Goal: Transaction & Acquisition: Purchase product/service

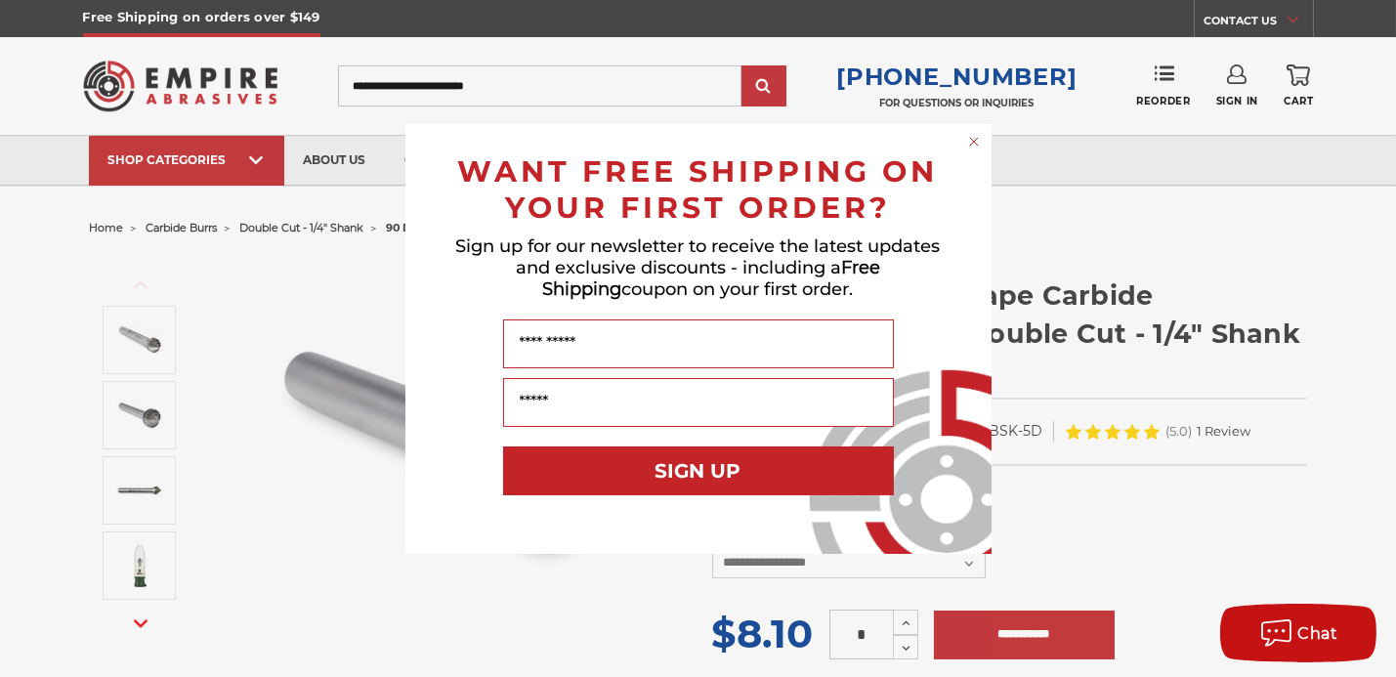
click at [972, 139] on circle "Close dialog" at bounding box center [973, 141] width 19 height 19
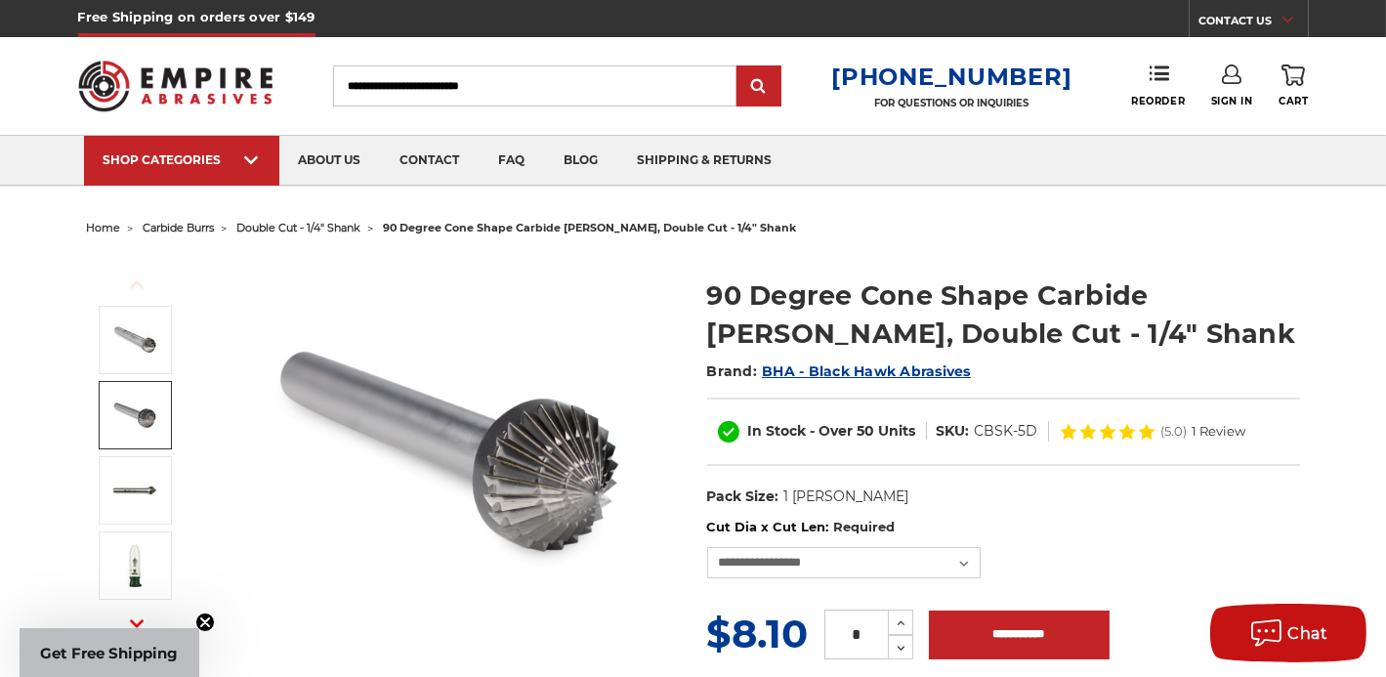
click at [158, 400] on img at bounding box center [134, 415] width 49 height 49
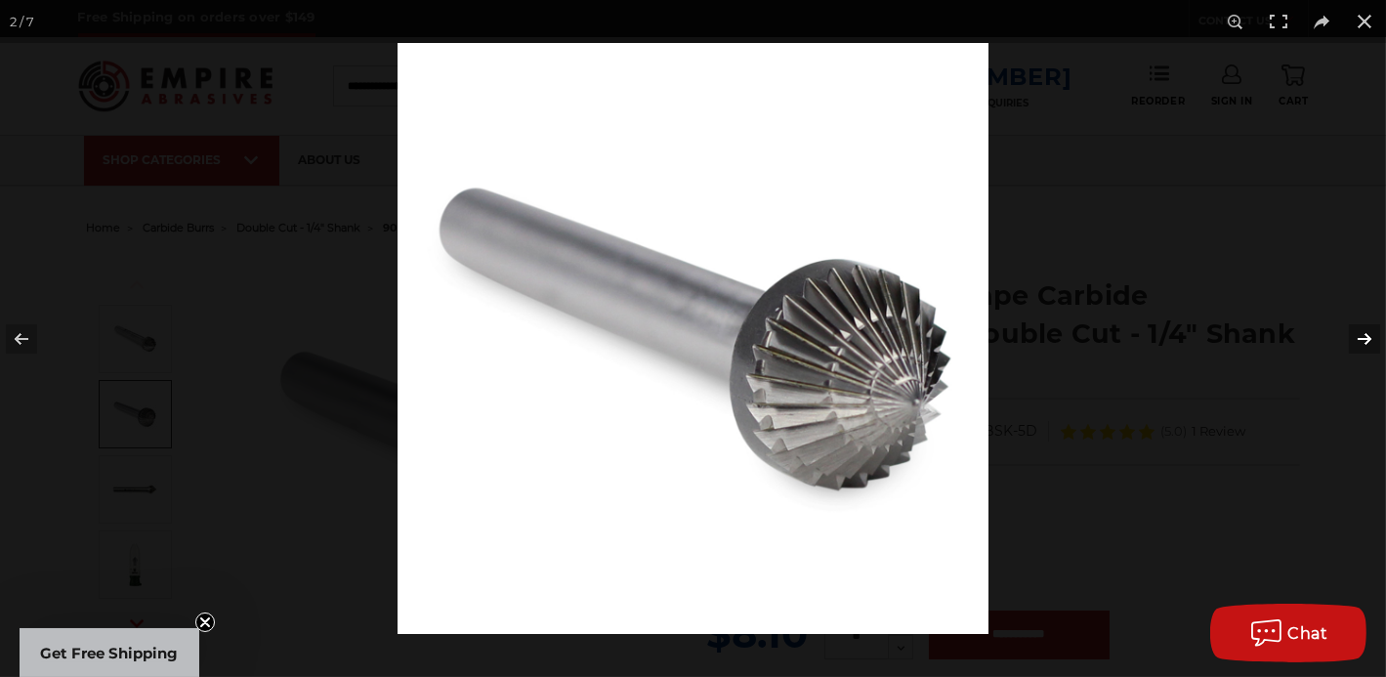
click at [1364, 335] on button at bounding box center [1352, 339] width 68 height 98
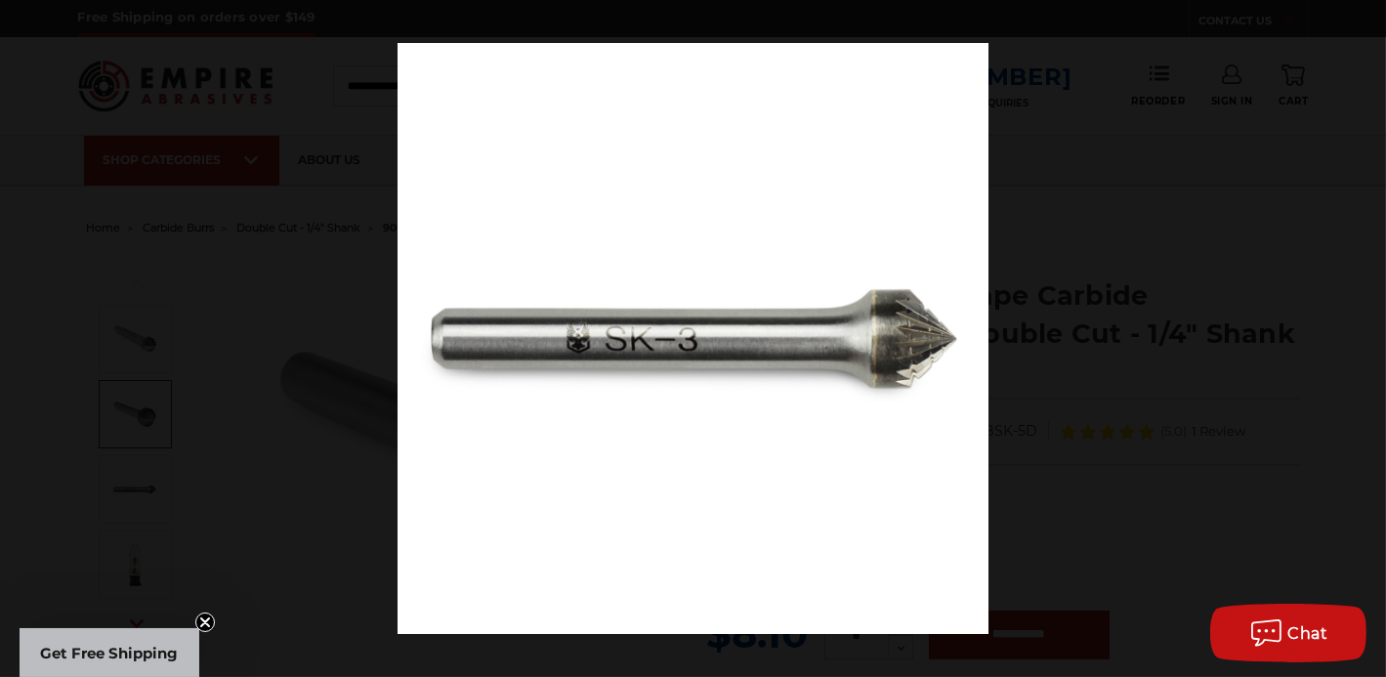
click at [1364, 334] on button at bounding box center [1352, 339] width 68 height 98
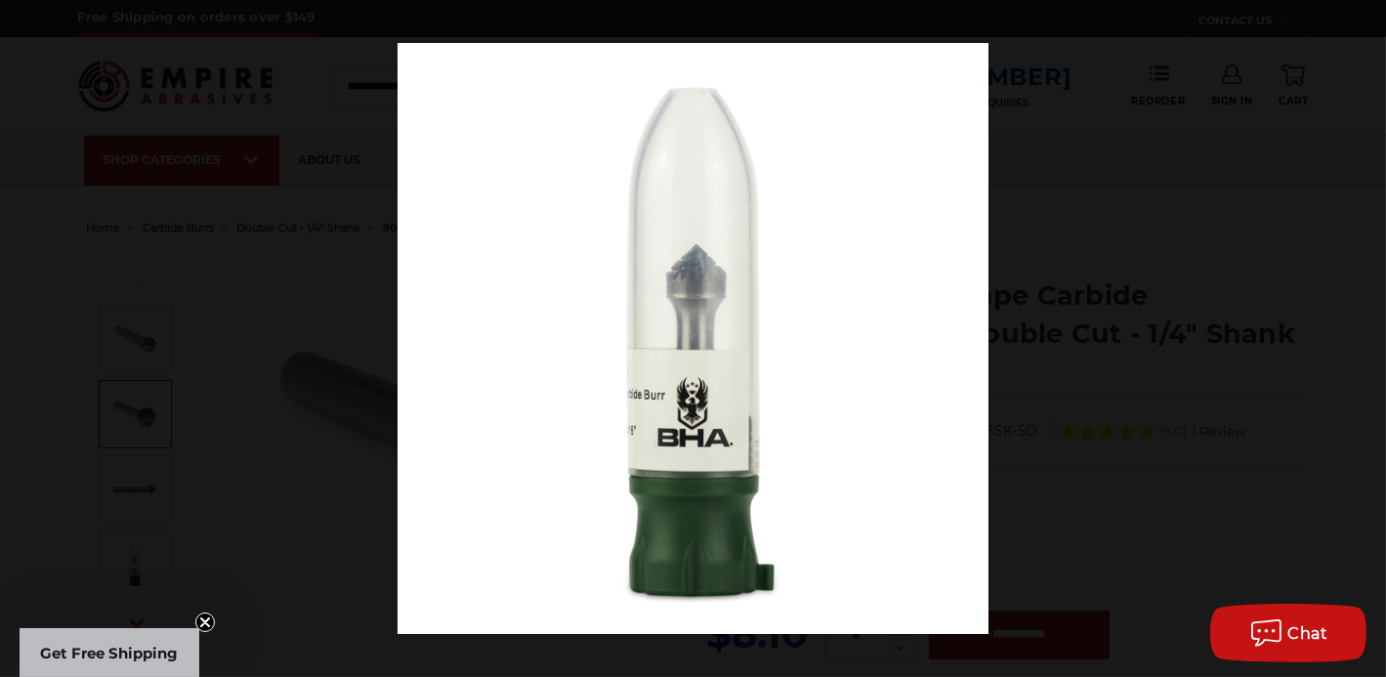
click at [1364, 334] on button at bounding box center [1352, 339] width 68 height 98
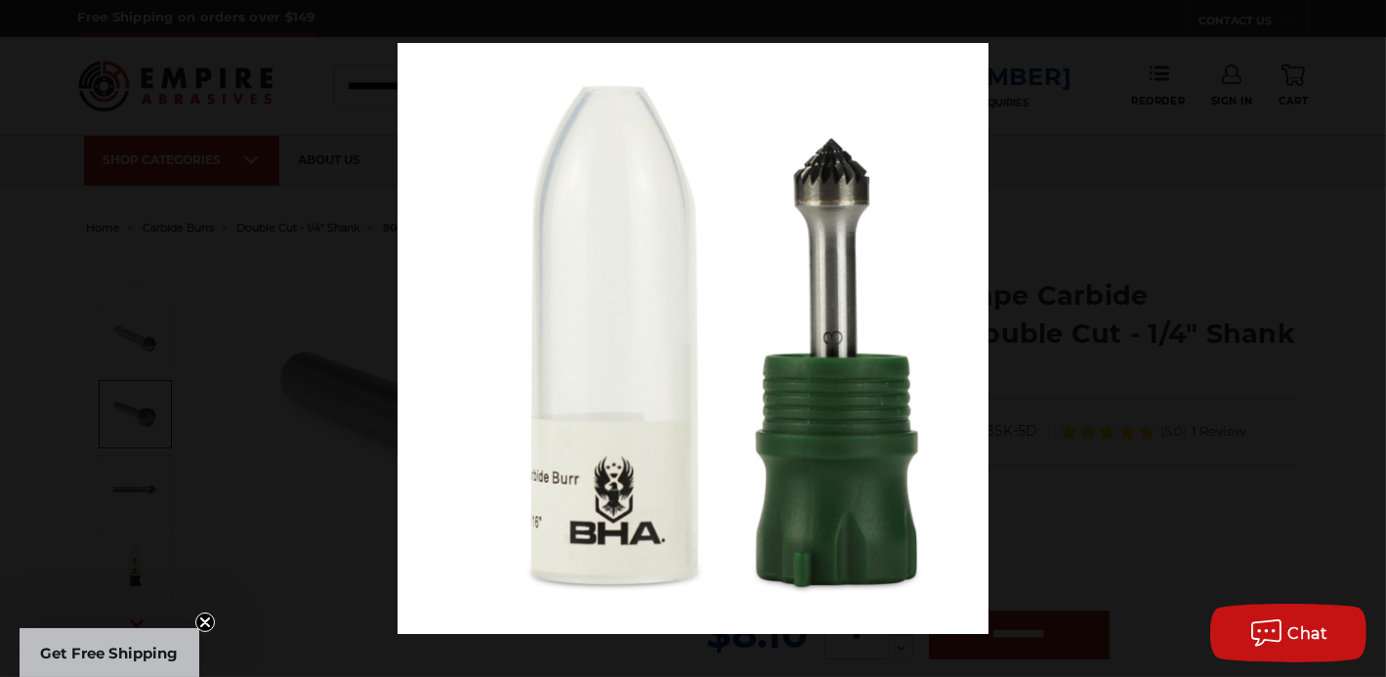
click at [1364, 334] on button at bounding box center [1352, 339] width 68 height 98
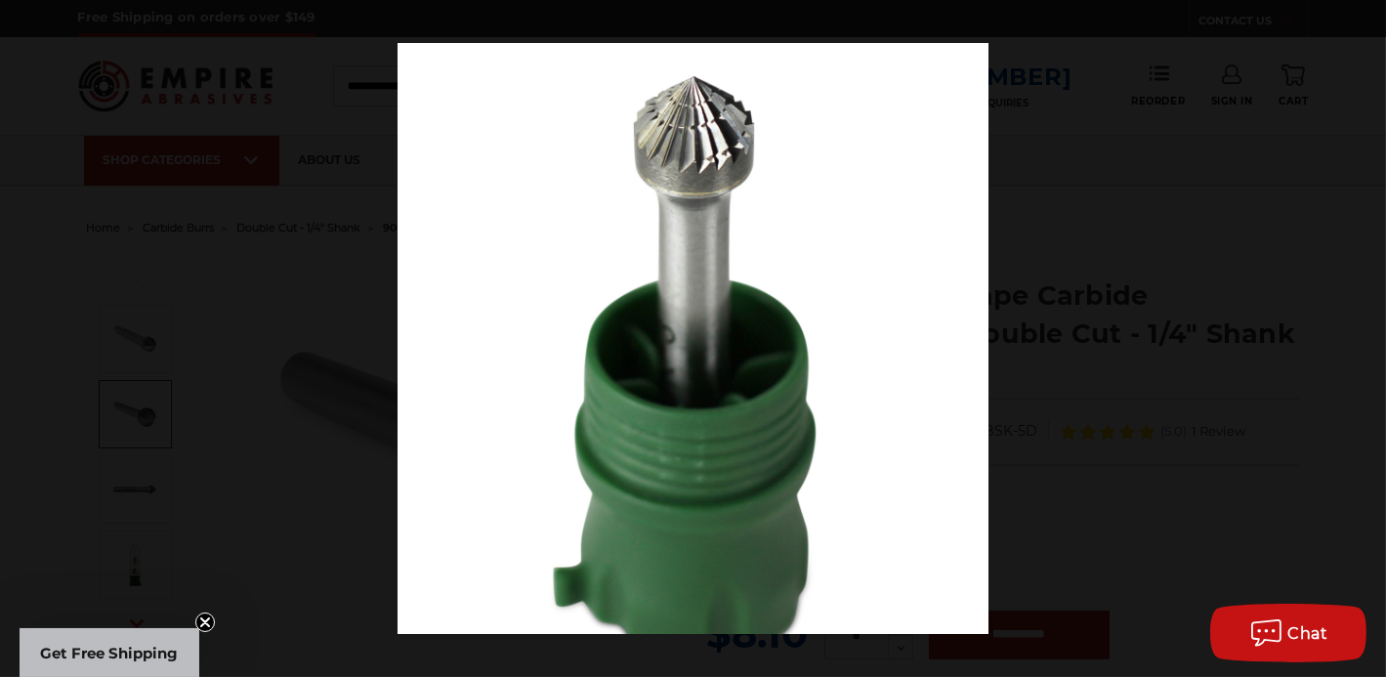
click at [1364, 334] on button at bounding box center [1352, 339] width 68 height 98
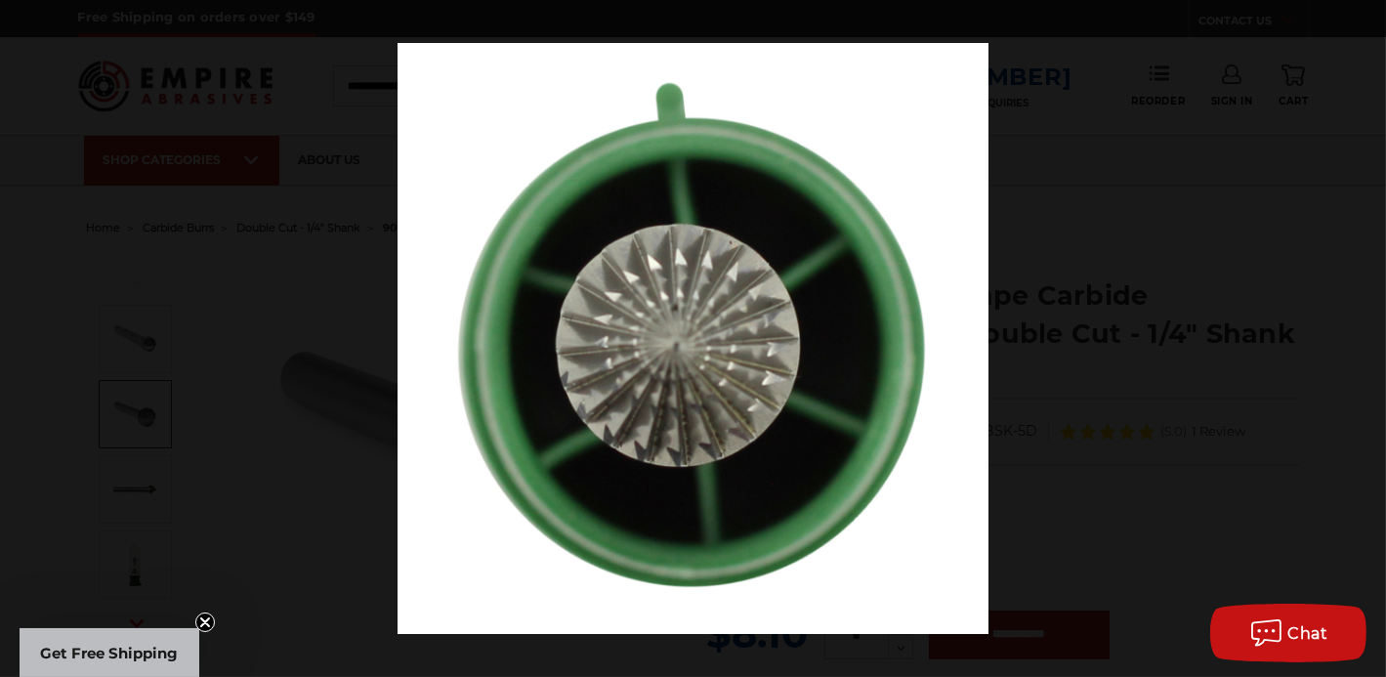
click at [1364, 334] on button at bounding box center [1352, 339] width 68 height 98
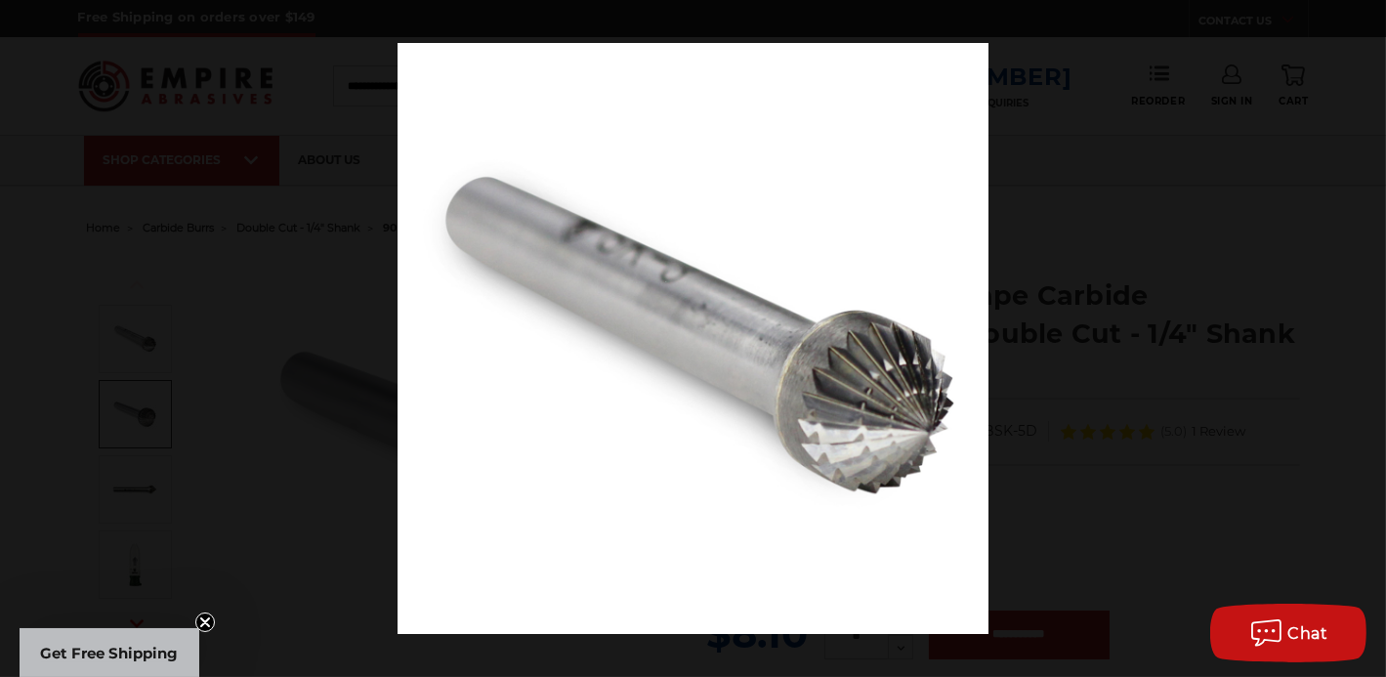
click at [1364, 334] on button at bounding box center [1352, 339] width 68 height 98
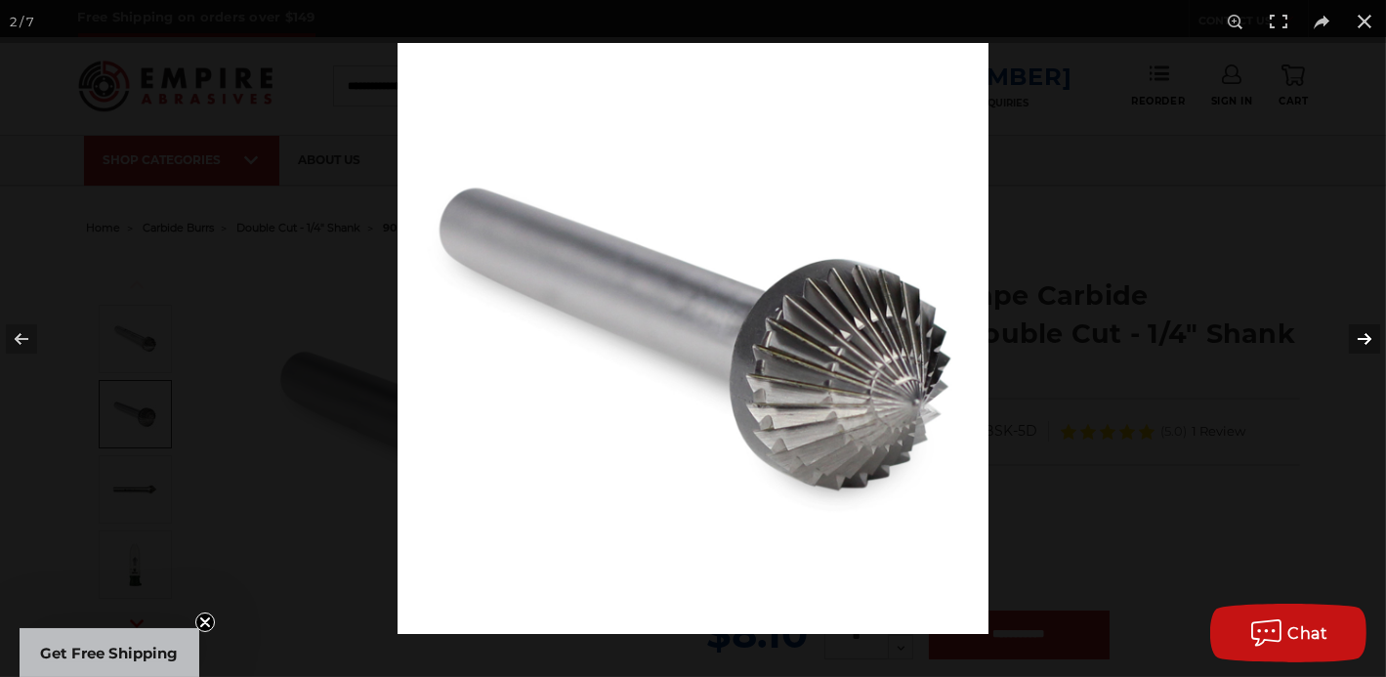
click at [1364, 329] on button at bounding box center [1352, 339] width 68 height 98
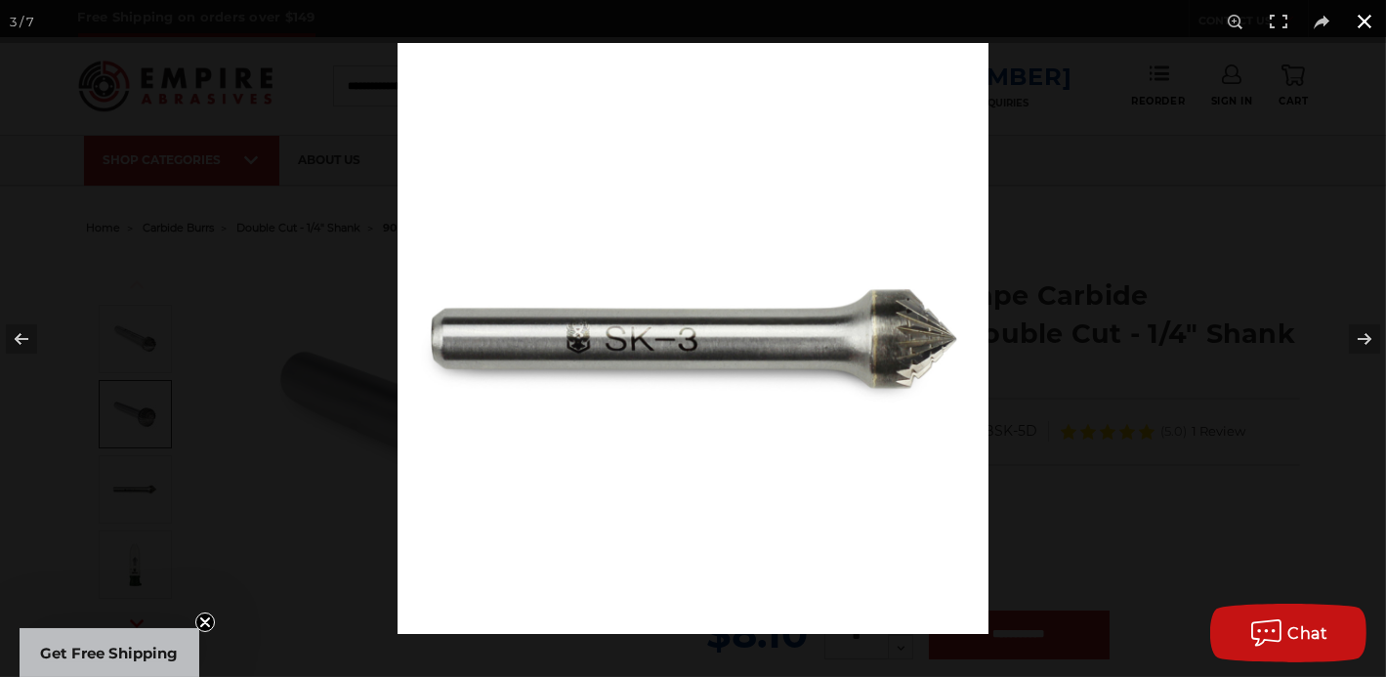
click at [1371, 21] on button at bounding box center [1364, 21] width 43 height 43
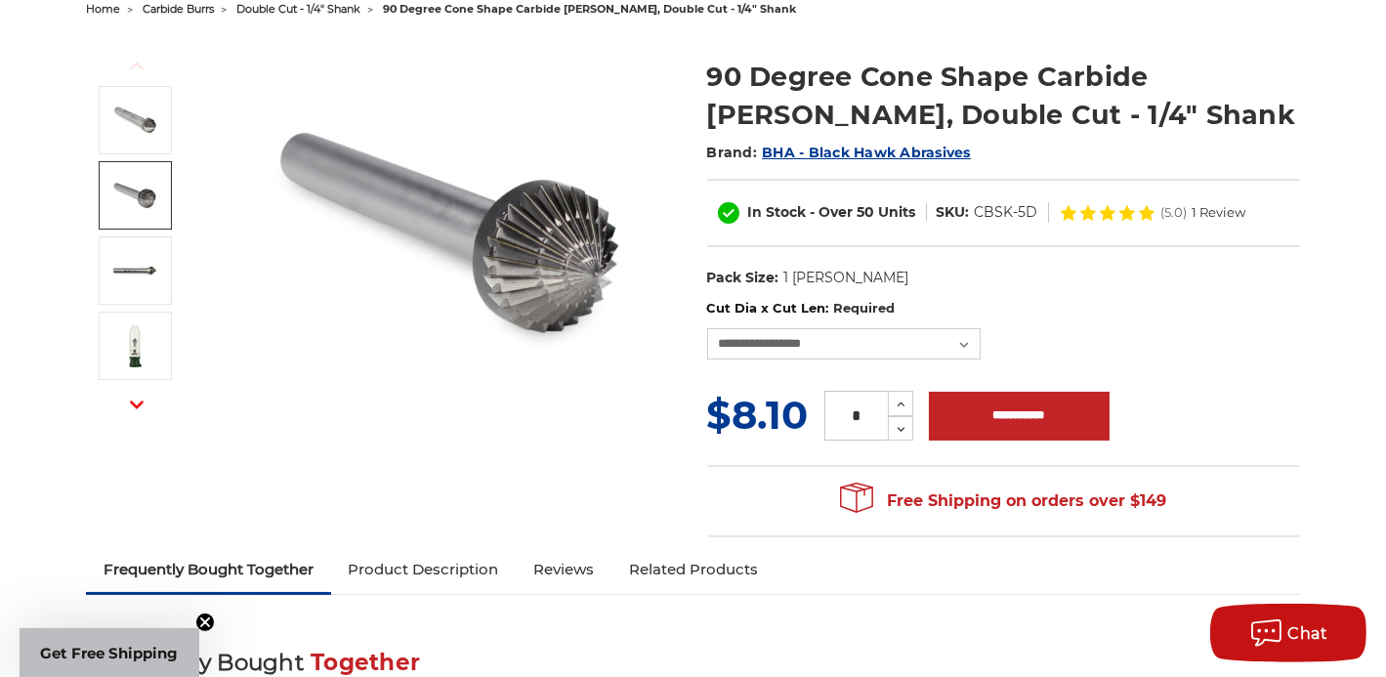
scroll to position [275, 0]
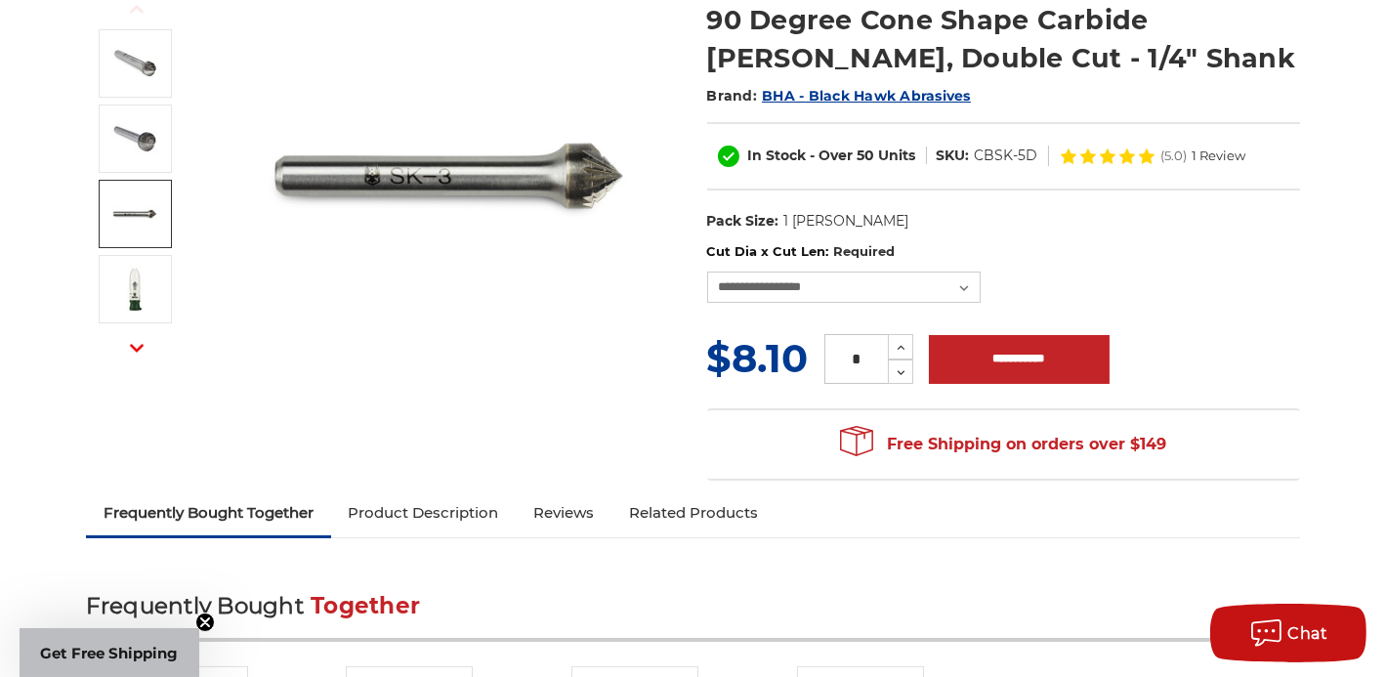
click at [163, 207] on link at bounding box center [135, 214] width 73 height 68
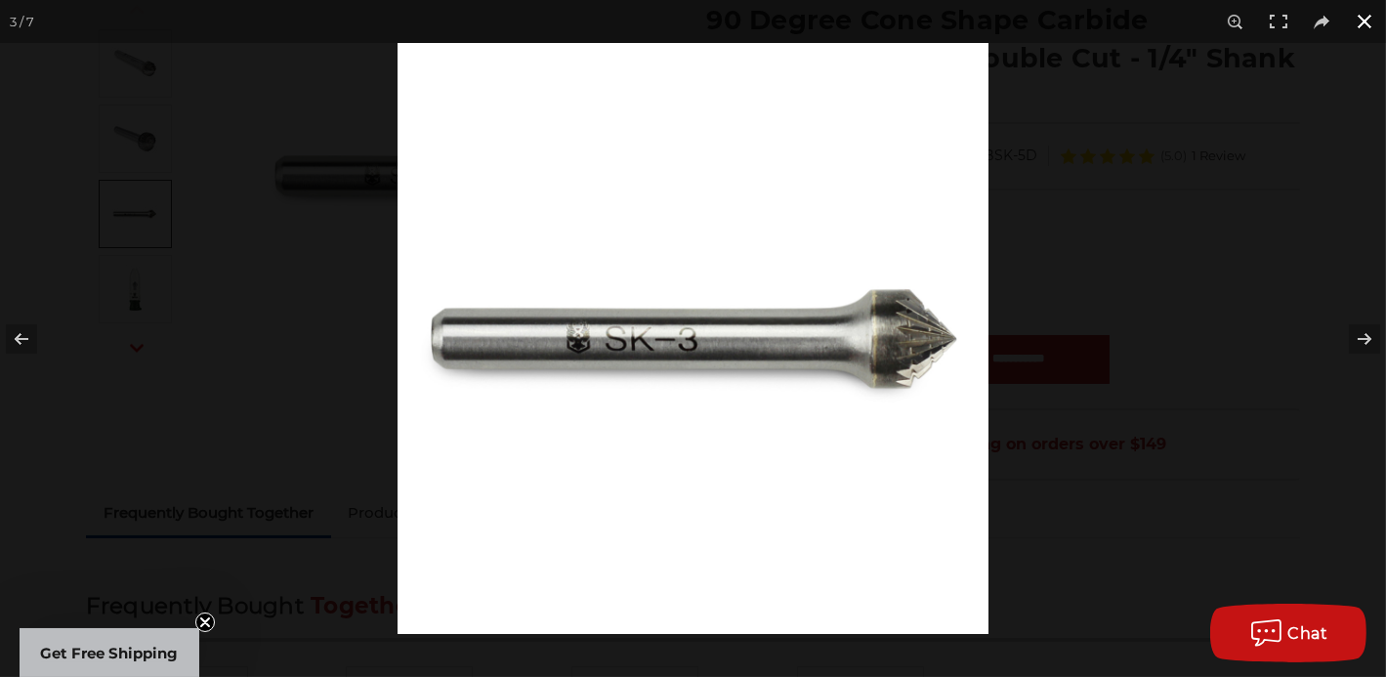
click at [1356, 17] on button at bounding box center [1364, 21] width 43 height 43
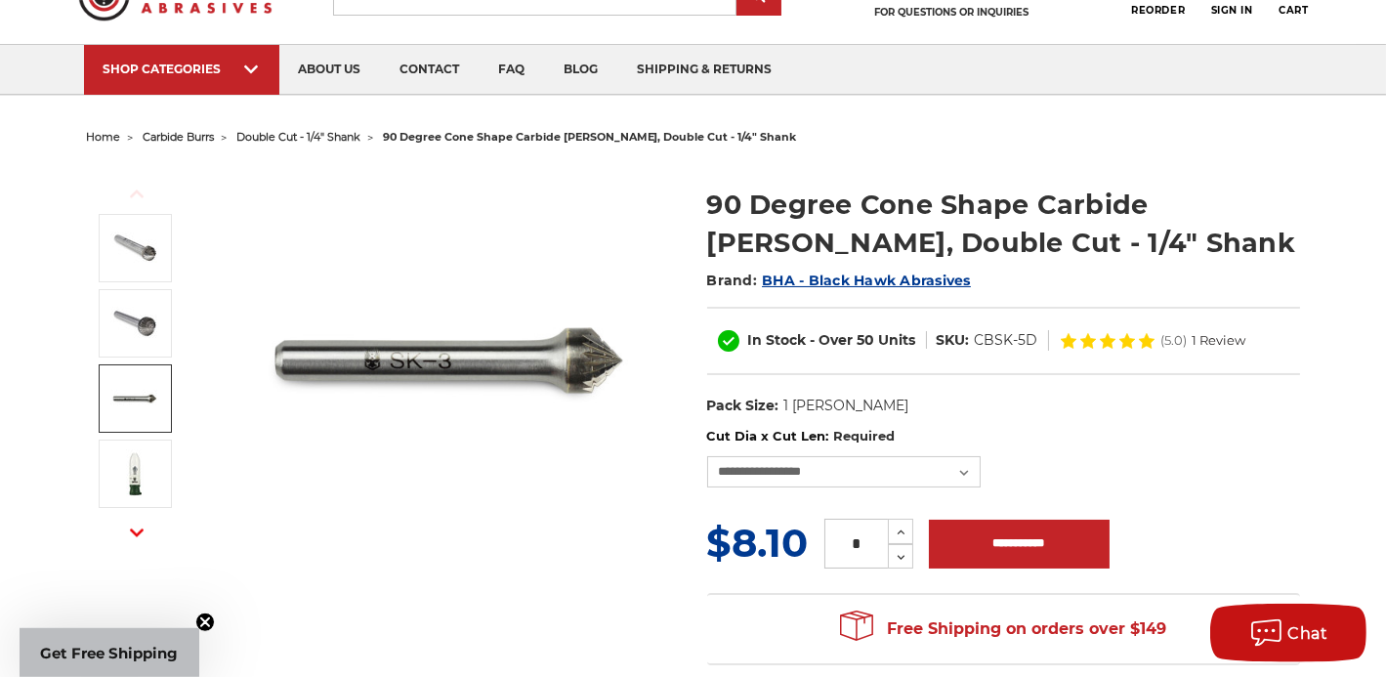
scroll to position [138, 0]
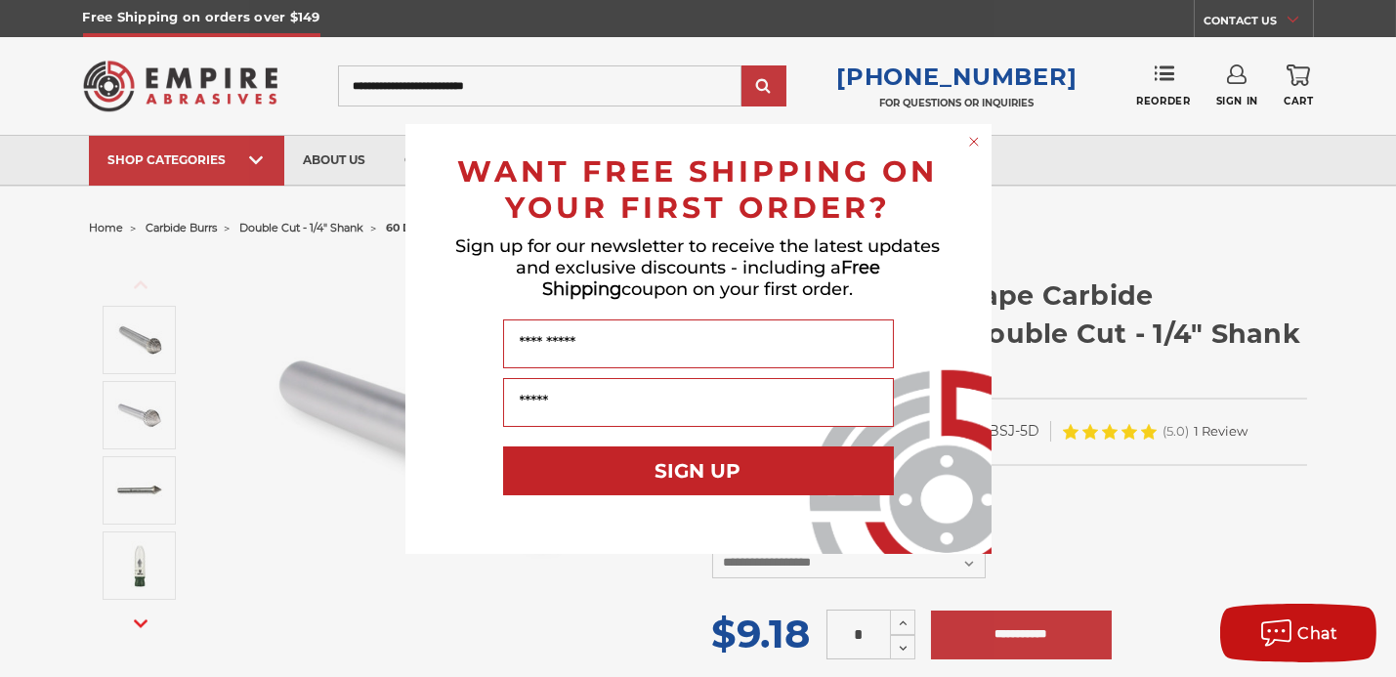
click at [976, 142] on circle "Close dialog" at bounding box center [973, 141] width 19 height 19
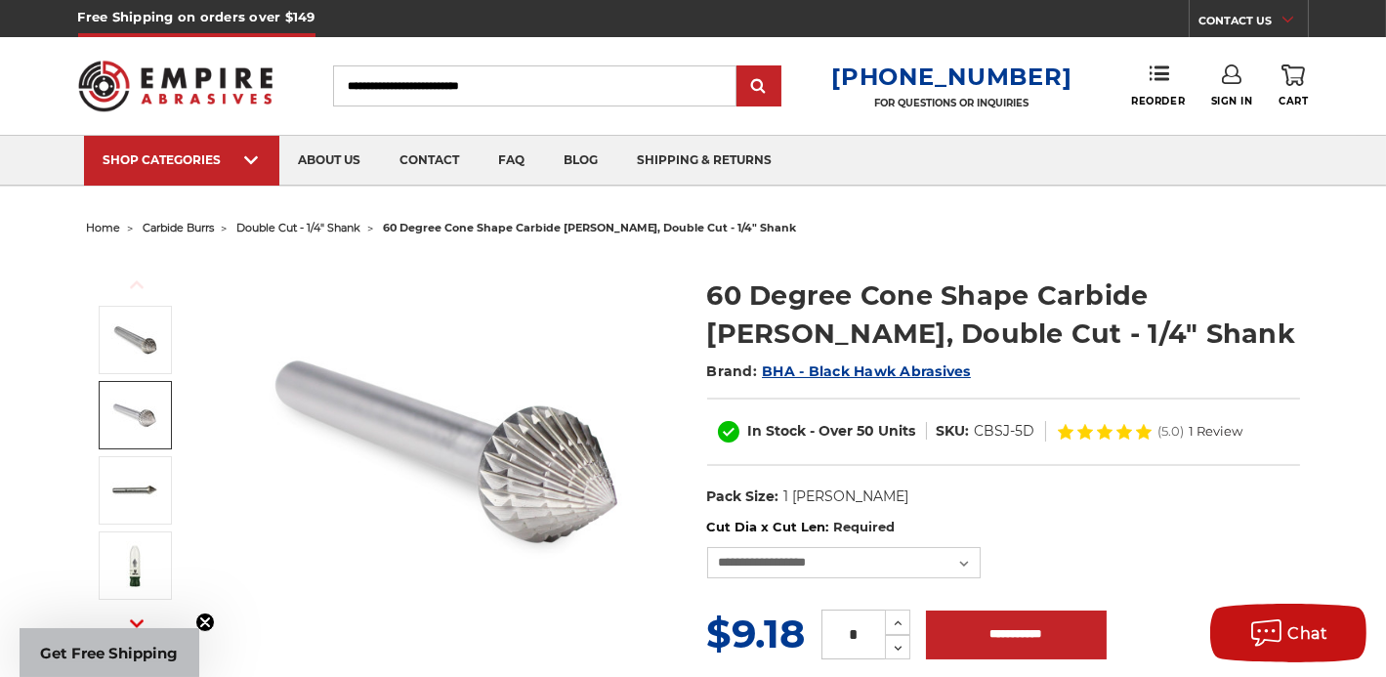
click at [151, 428] on img at bounding box center [134, 415] width 49 height 49
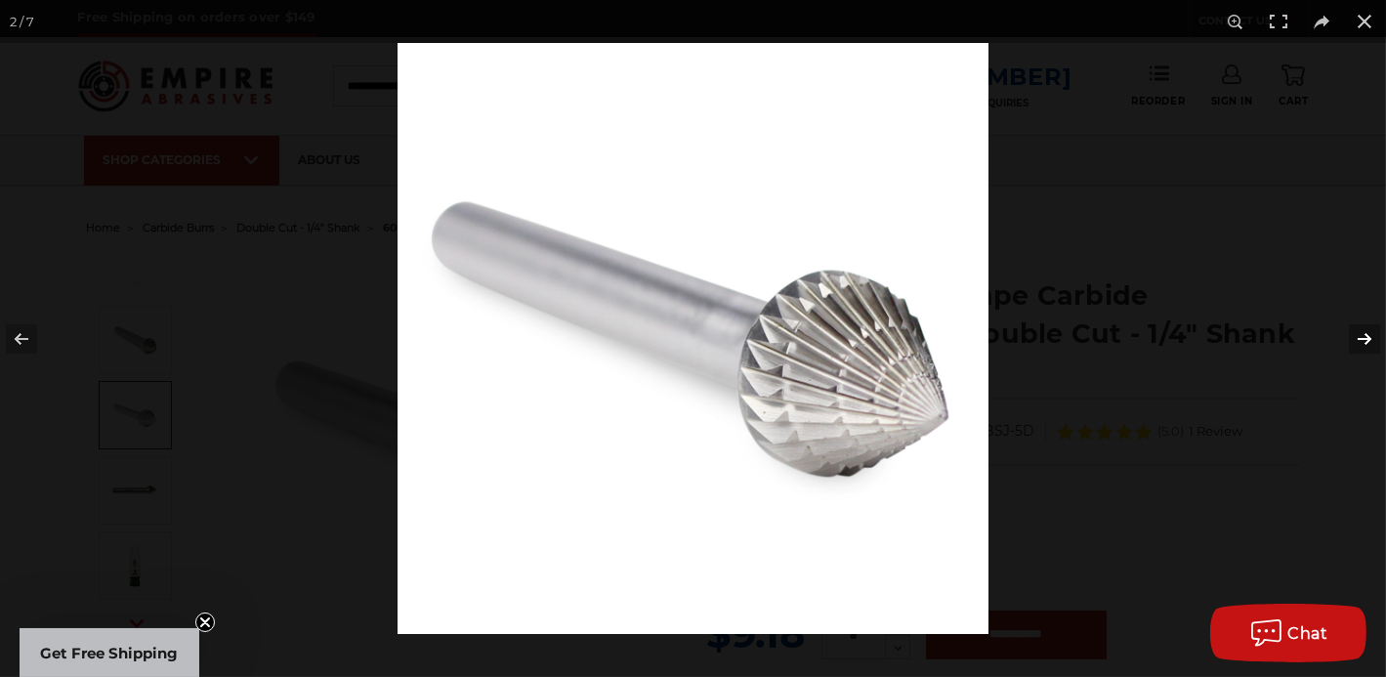
click at [1360, 334] on button at bounding box center [1352, 339] width 68 height 98
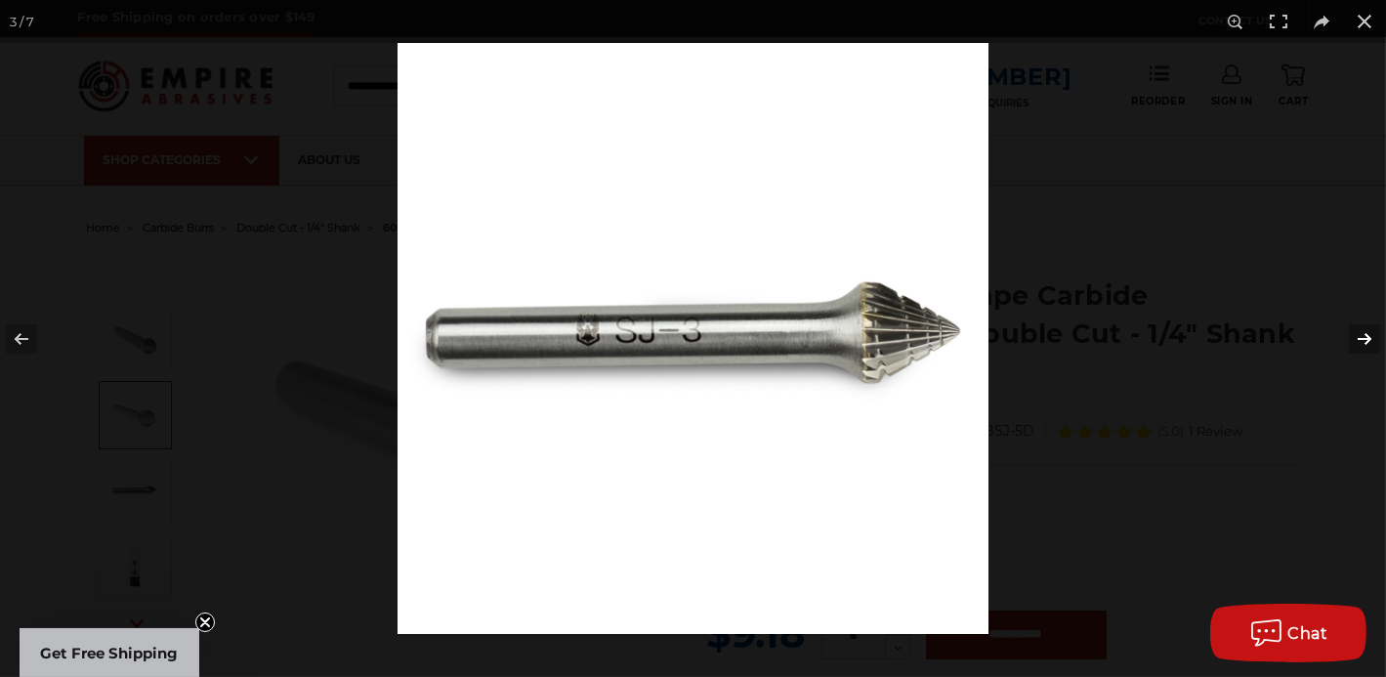
click at [1360, 334] on button at bounding box center [1352, 339] width 68 height 98
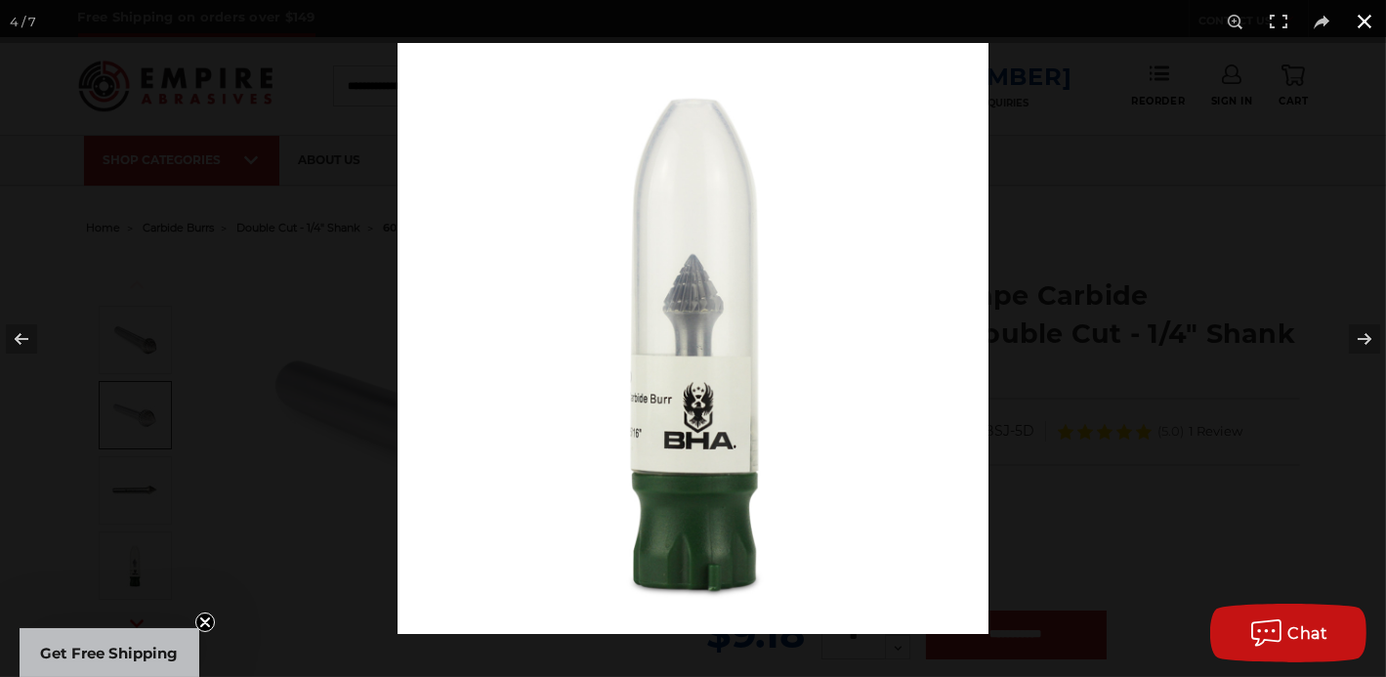
click at [1368, 30] on button at bounding box center [1364, 21] width 43 height 43
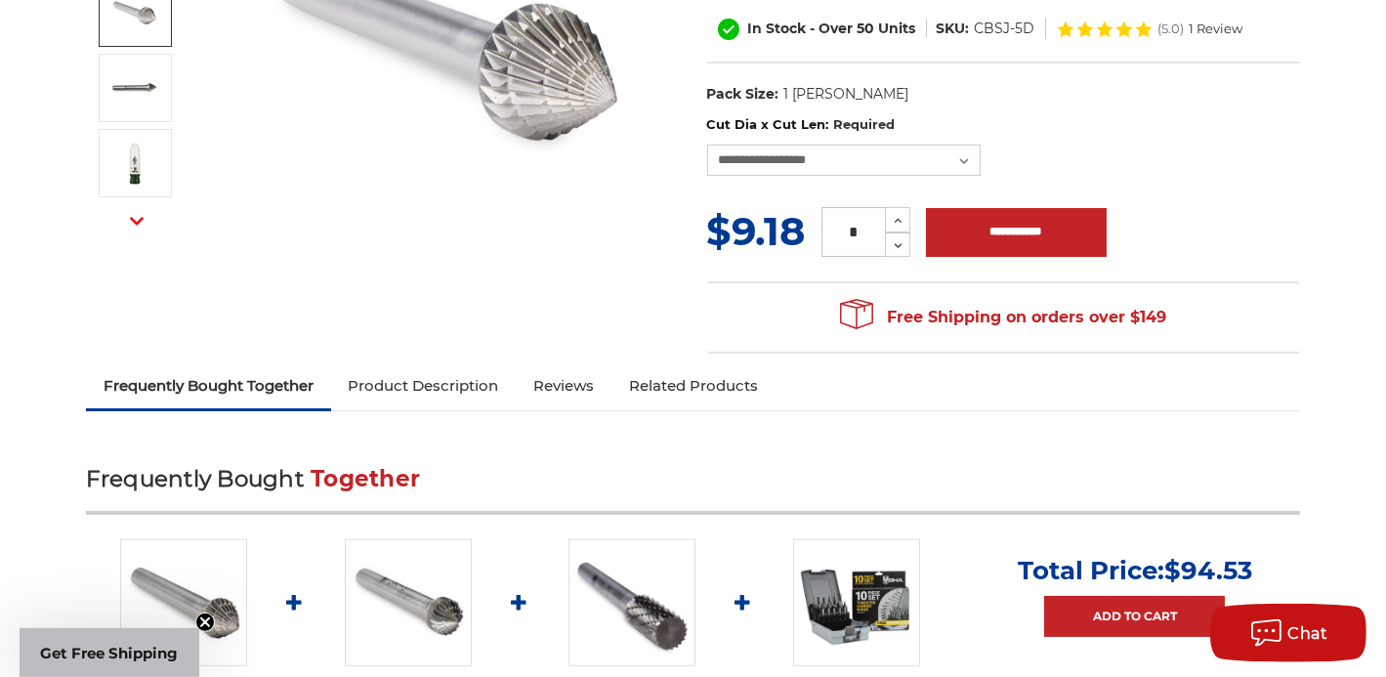
scroll to position [275, 0]
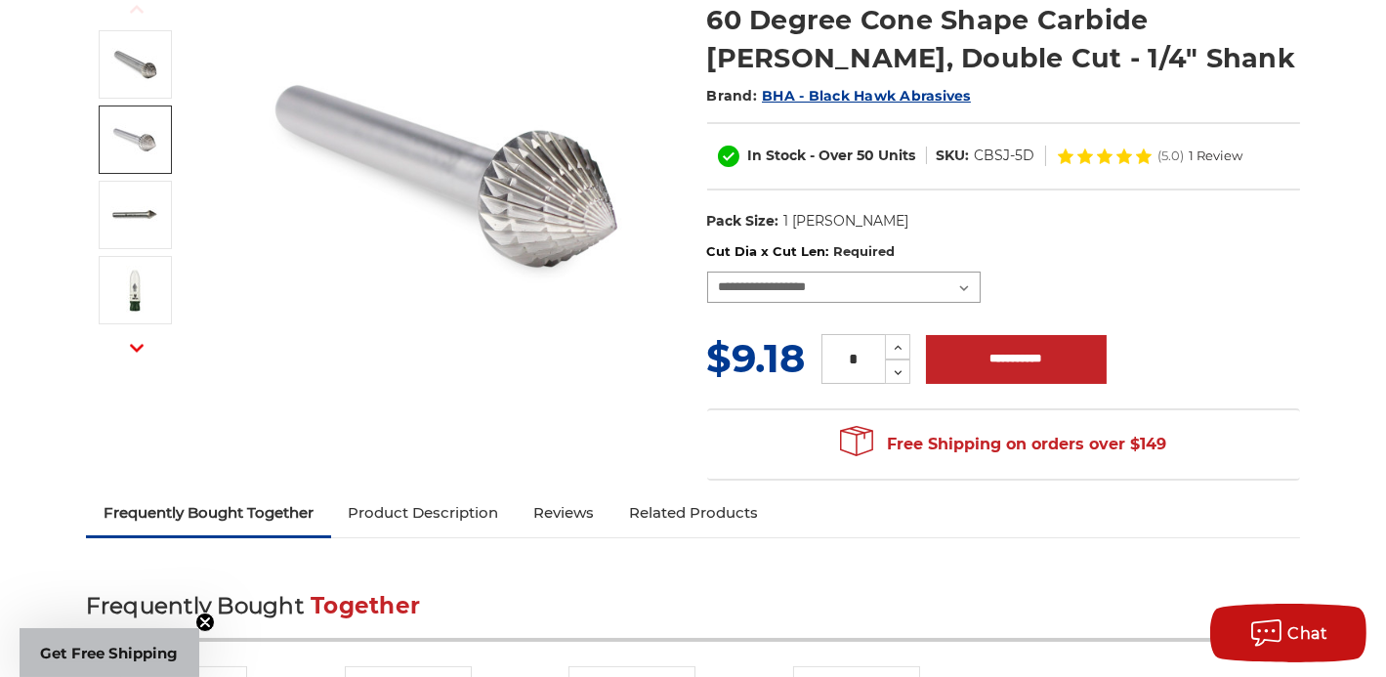
click at [963, 286] on select "**********" at bounding box center [844, 287] width 274 height 31
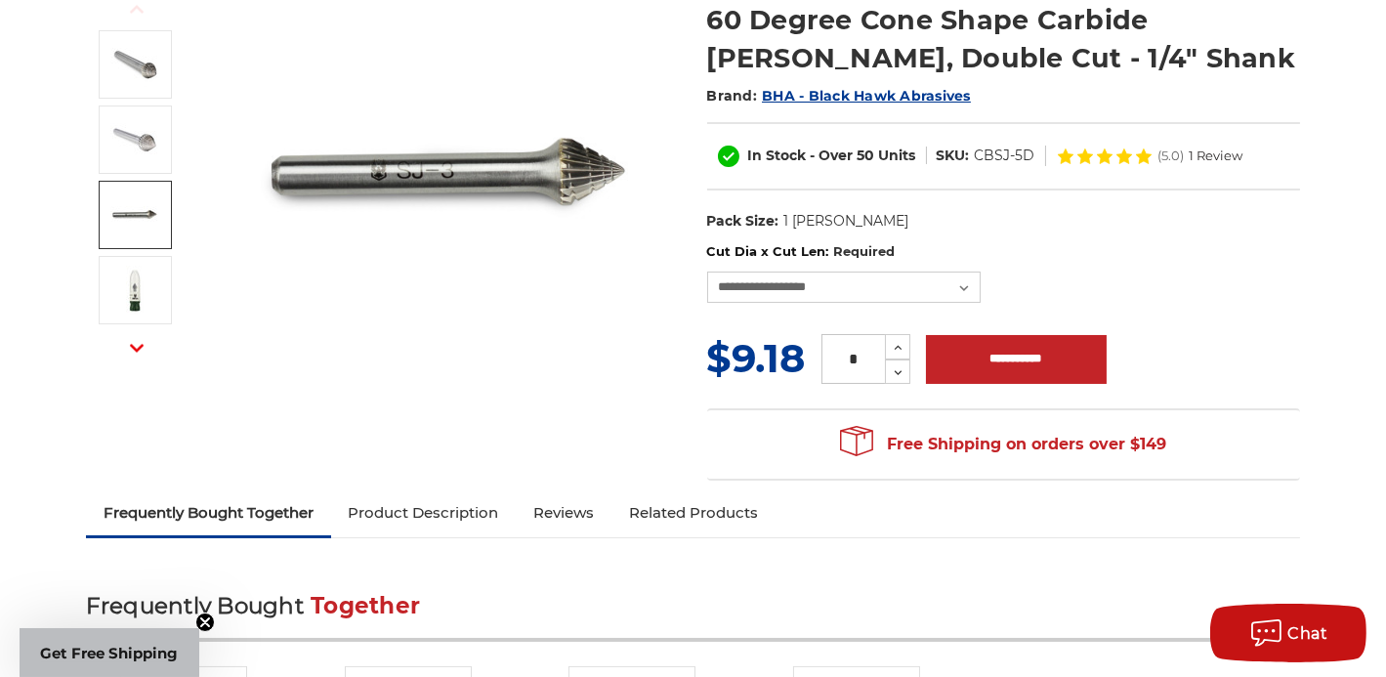
click at [124, 218] on img at bounding box center [134, 214] width 49 height 49
